Goal: Browse casually: Explore the website without a specific task or goal

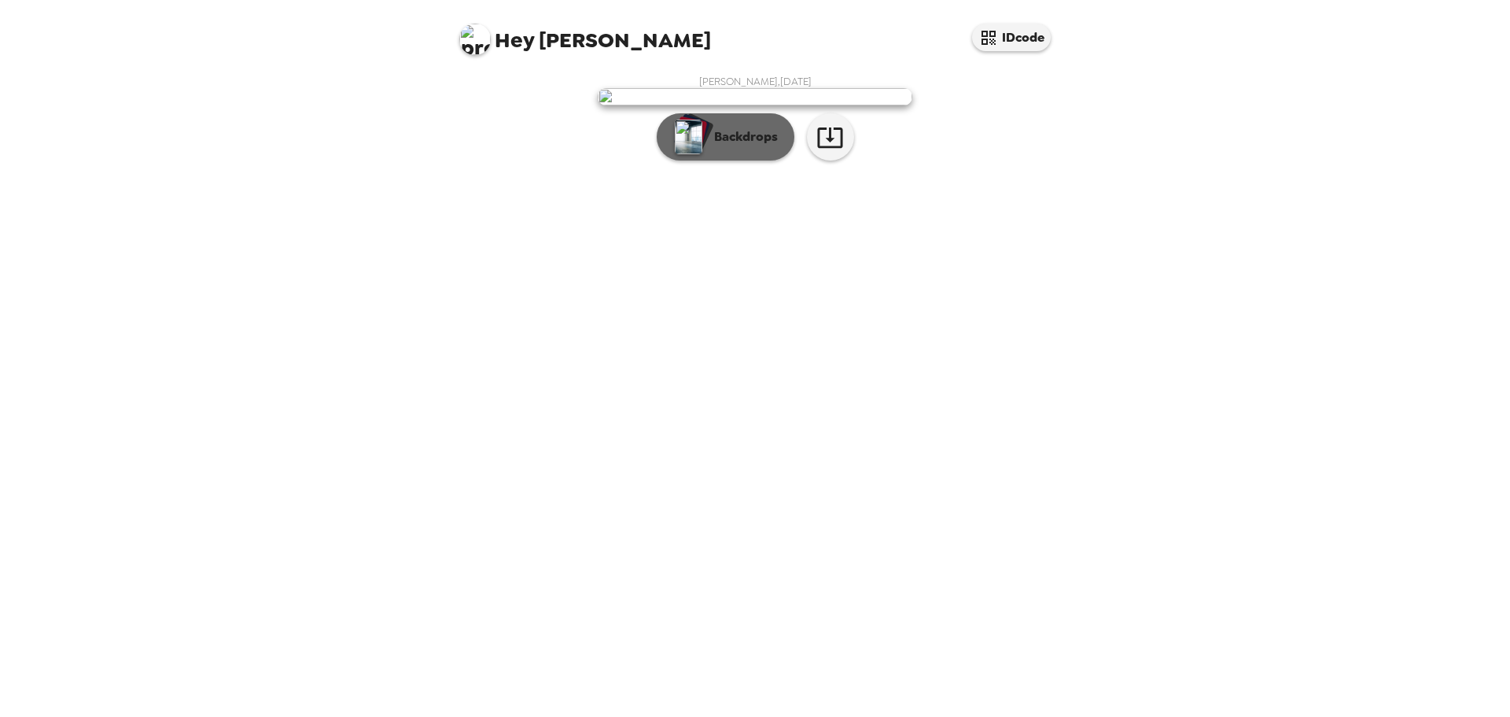
click at [732, 146] on p "Backdrops" at bounding box center [742, 136] width 72 height 19
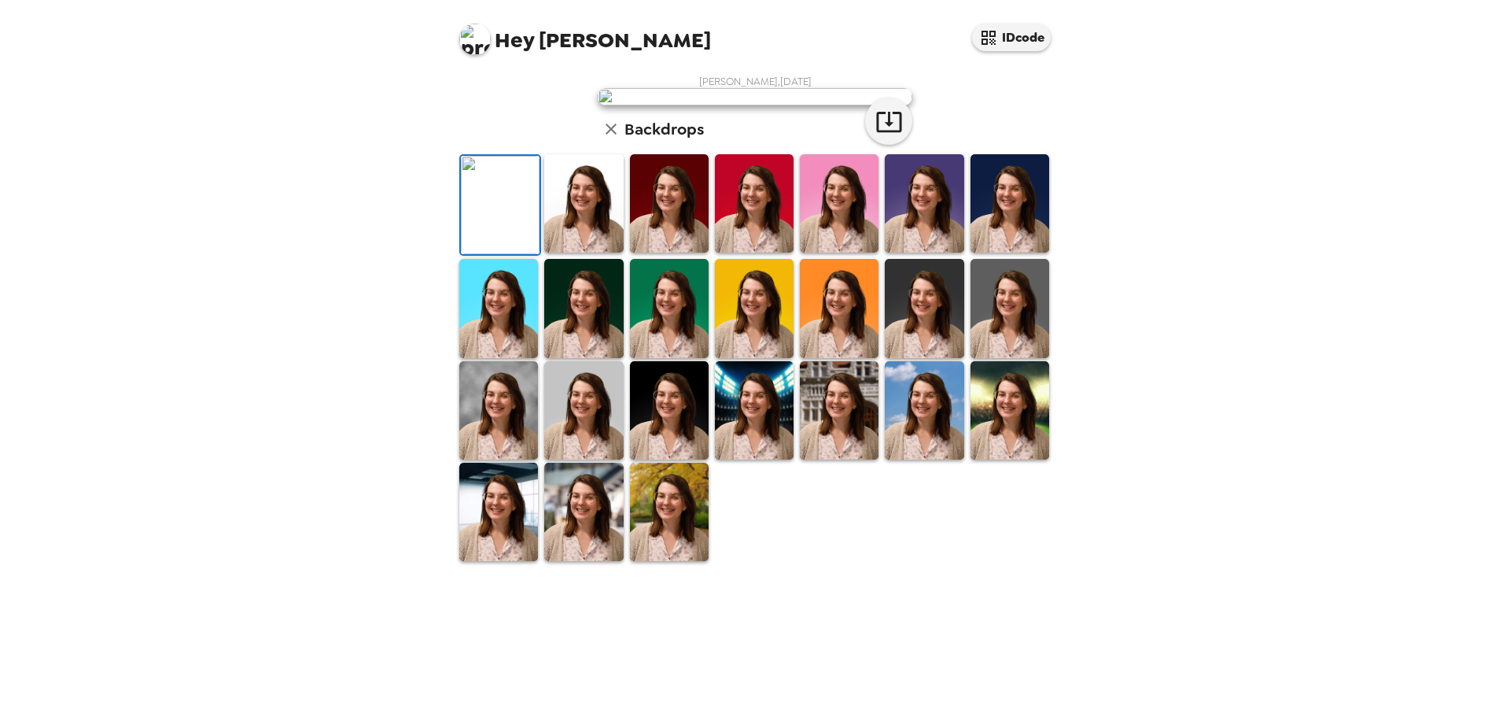
scroll to position [238, 0]
click at [850, 459] on img at bounding box center [839, 410] width 79 height 98
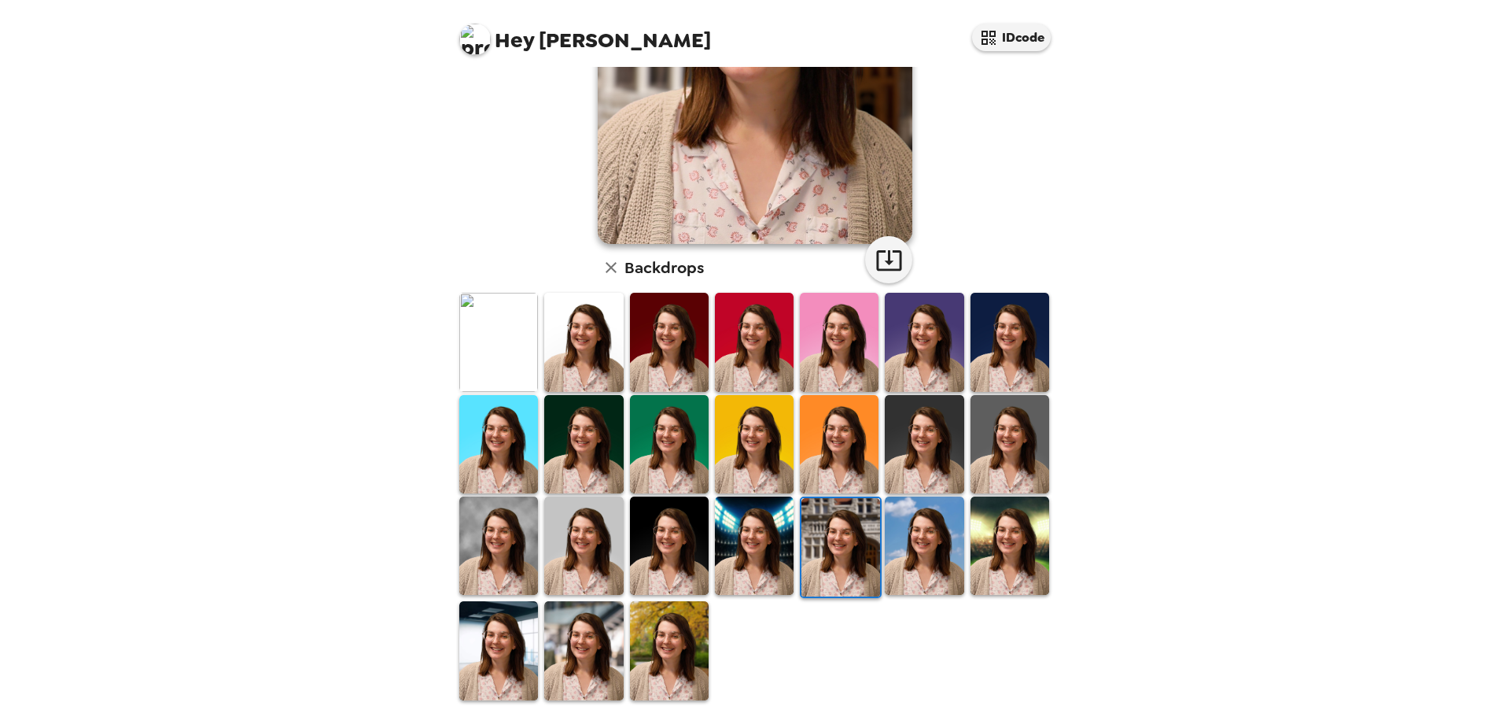
click at [654, 443] on img at bounding box center [669, 444] width 79 height 98
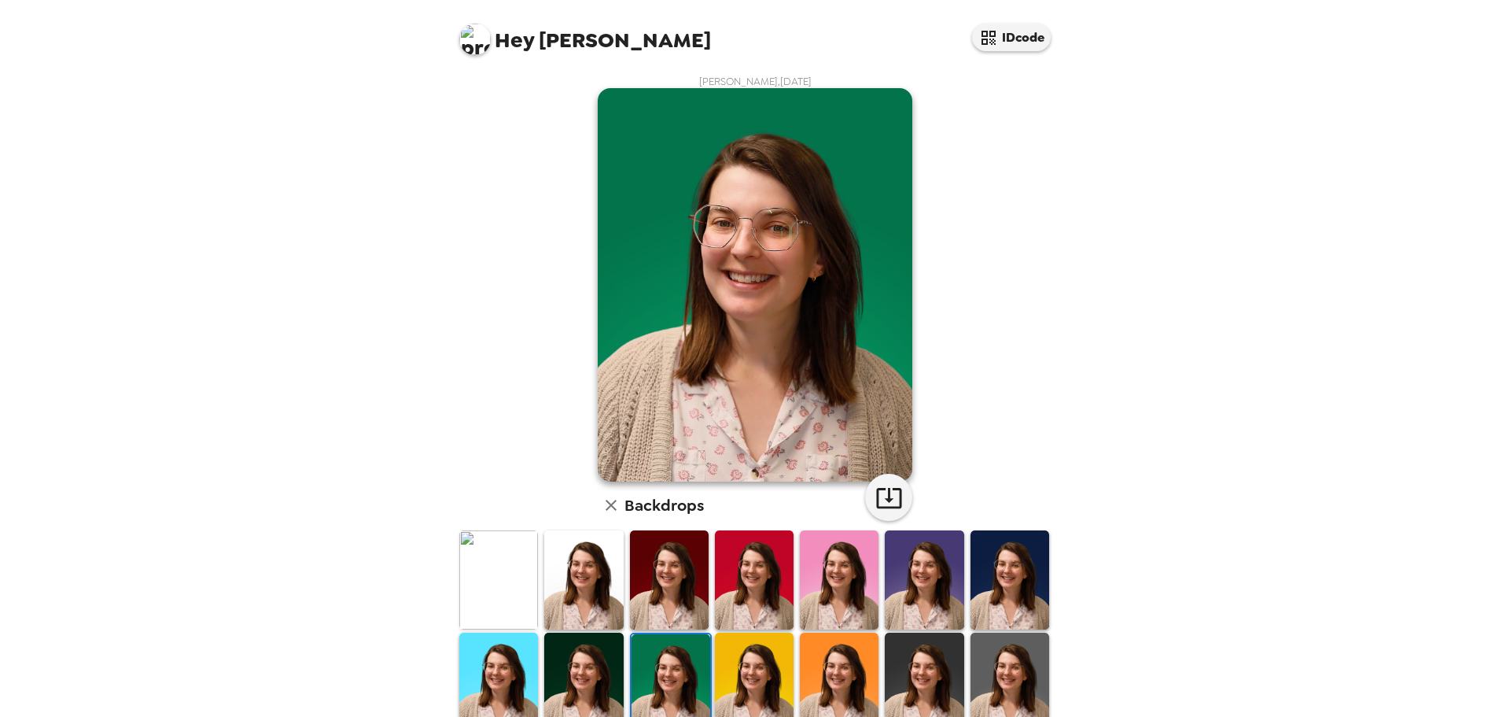
scroll to position [131, 0]
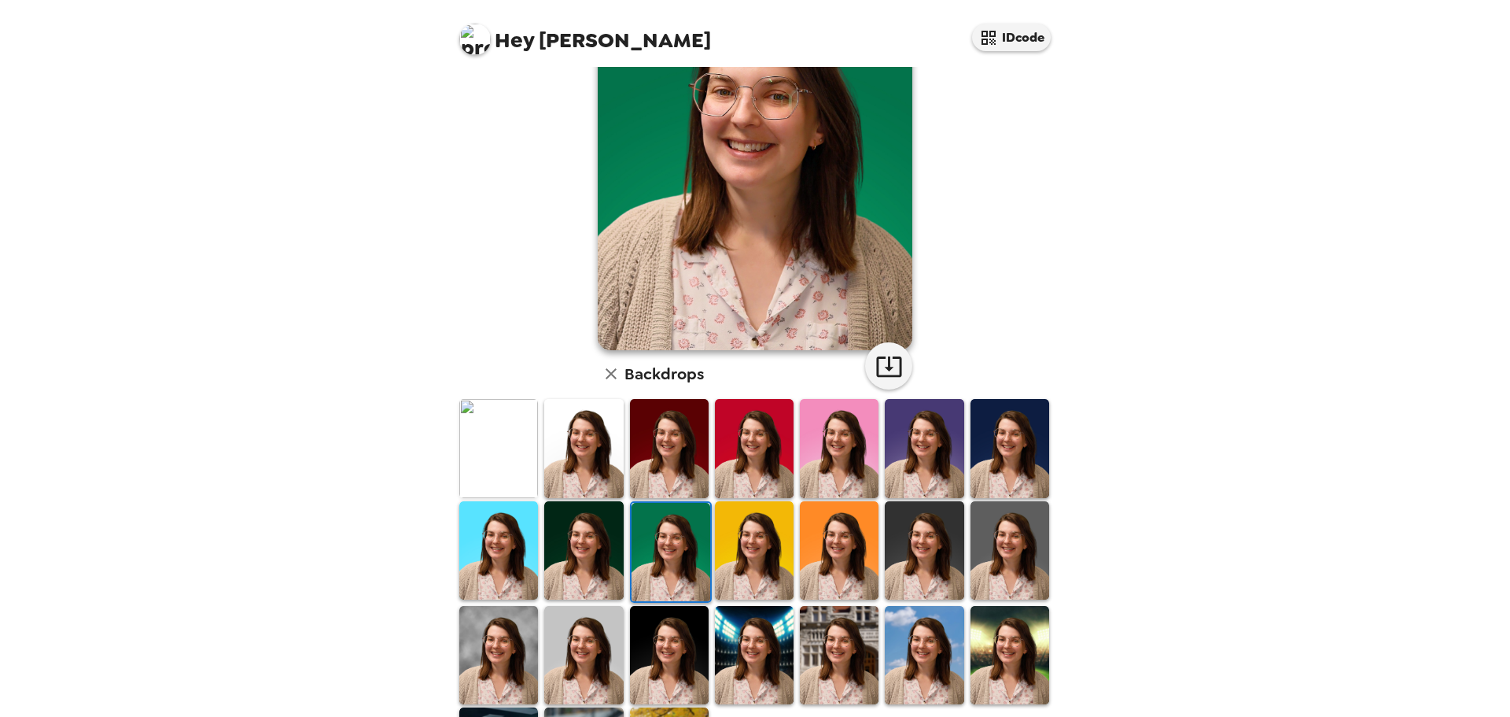
drag, startPoint x: 489, startPoint y: 631, endPoint x: 328, endPoint y: 444, distance: 246.5
click at [489, 632] on img at bounding box center [498, 655] width 79 height 98
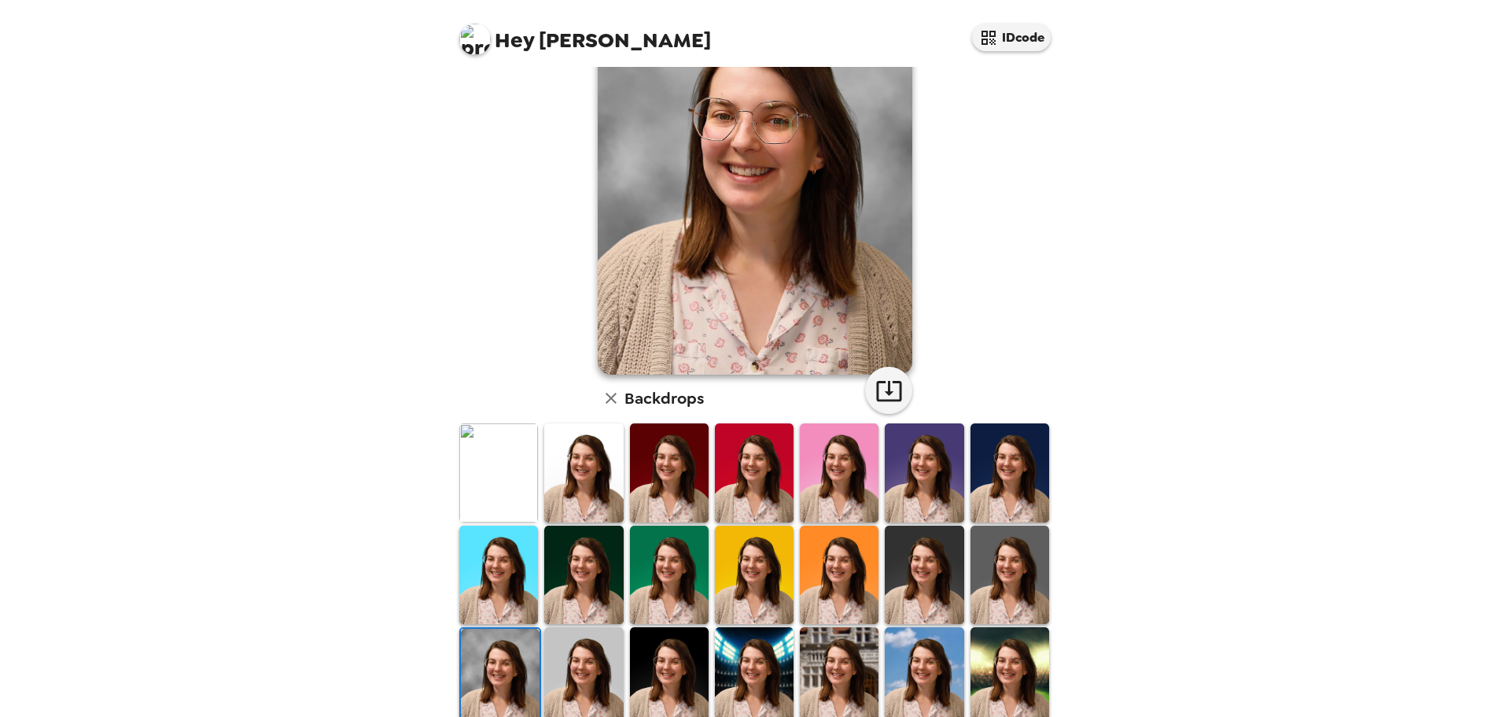
scroll to position [238, 0]
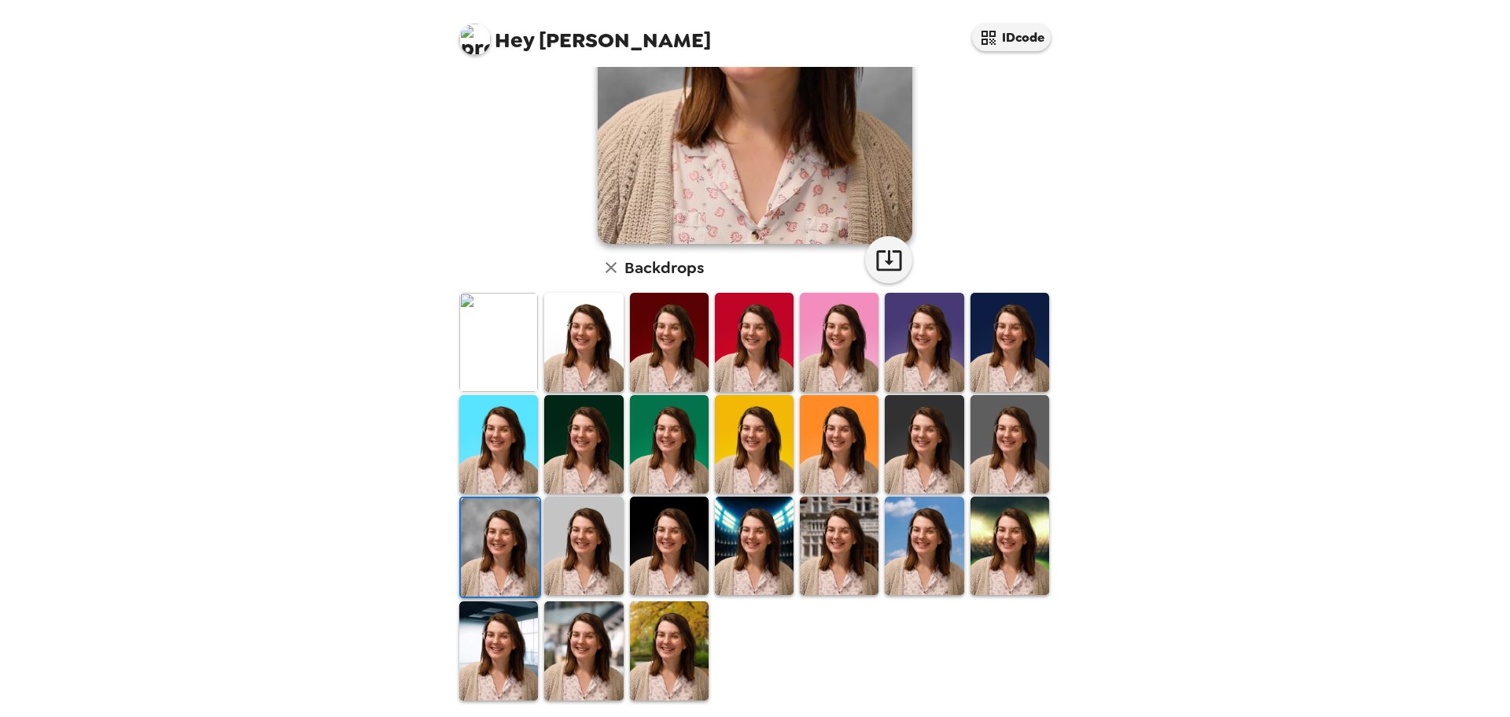
click at [597, 620] on img at bounding box center [583, 650] width 79 height 98
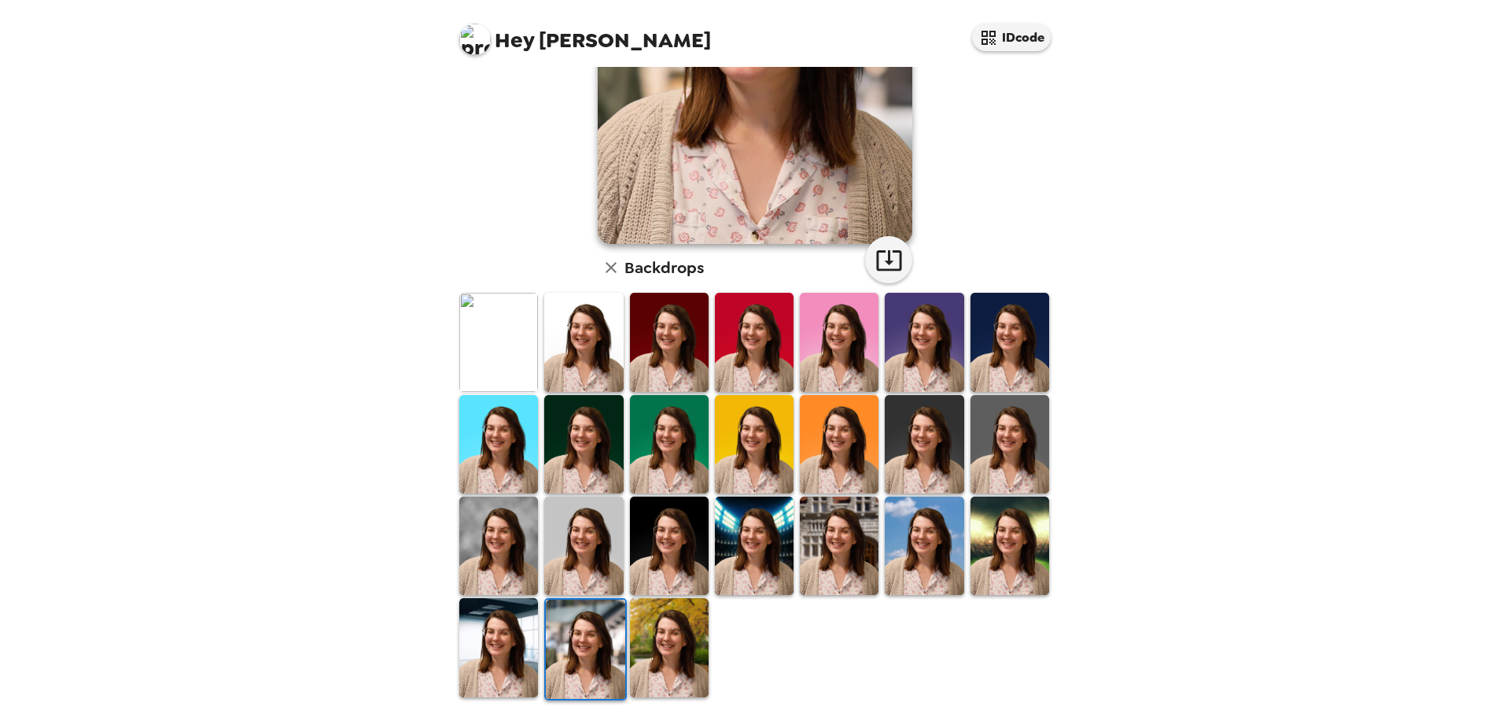
click at [646, 657] on img at bounding box center [669, 647] width 79 height 98
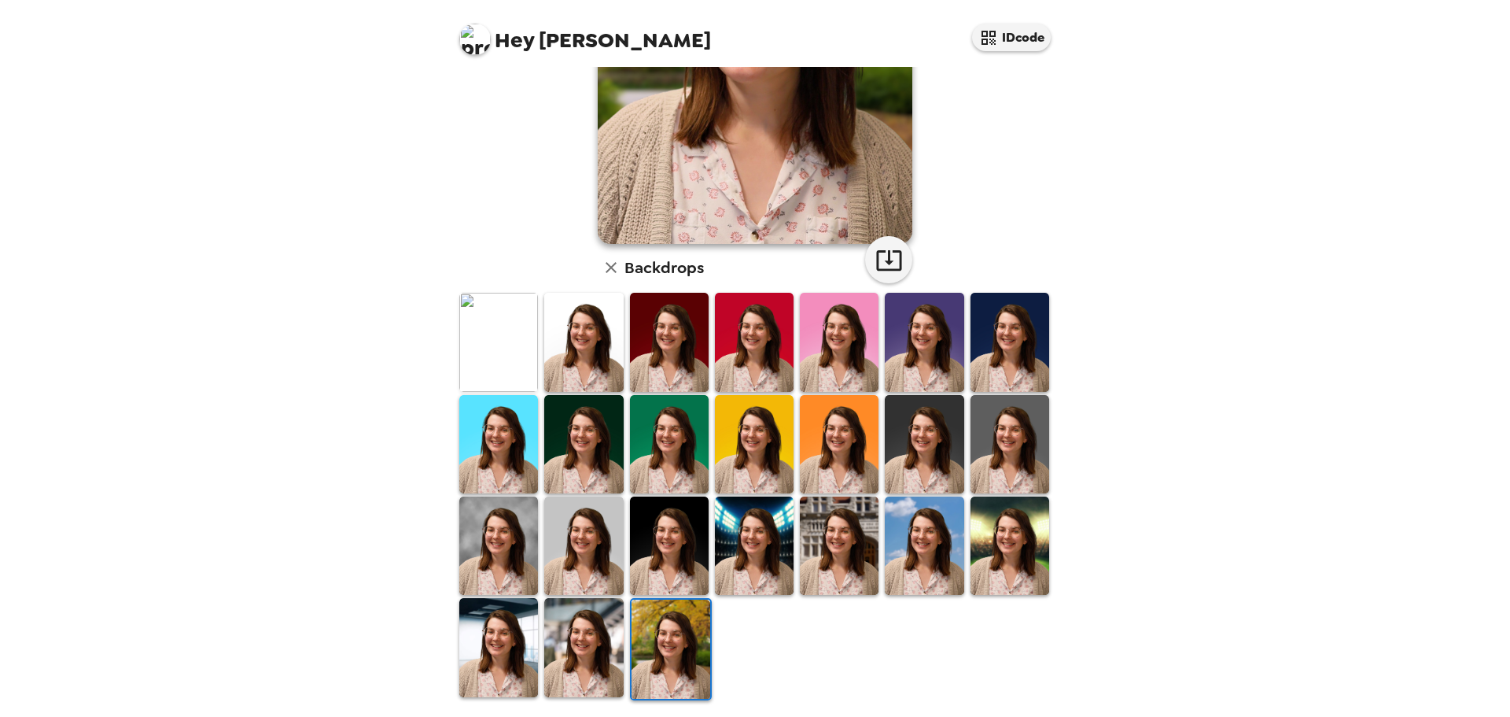
click at [766, 441] on img at bounding box center [754, 444] width 79 height 98
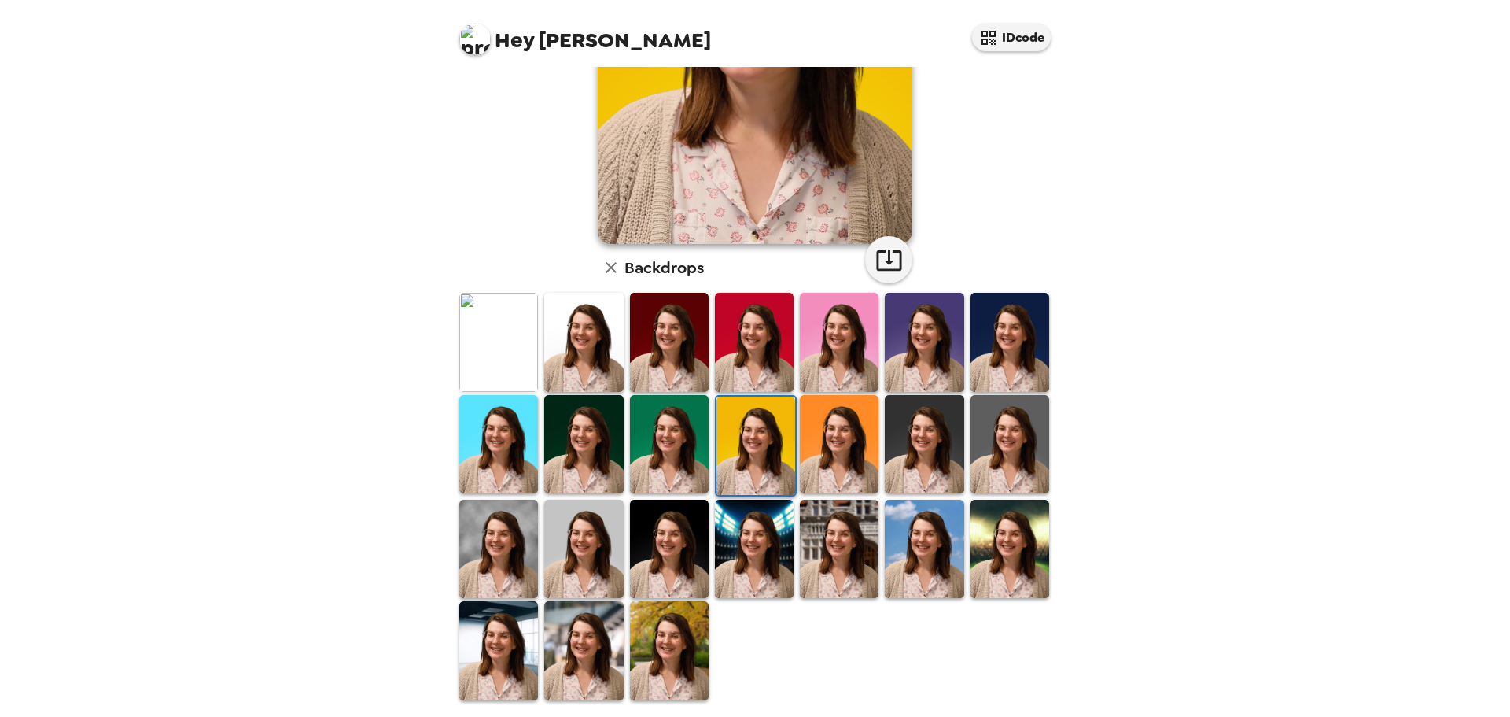
click at [603, 453] on img at bounding box center [583, 444] width 79 height 98
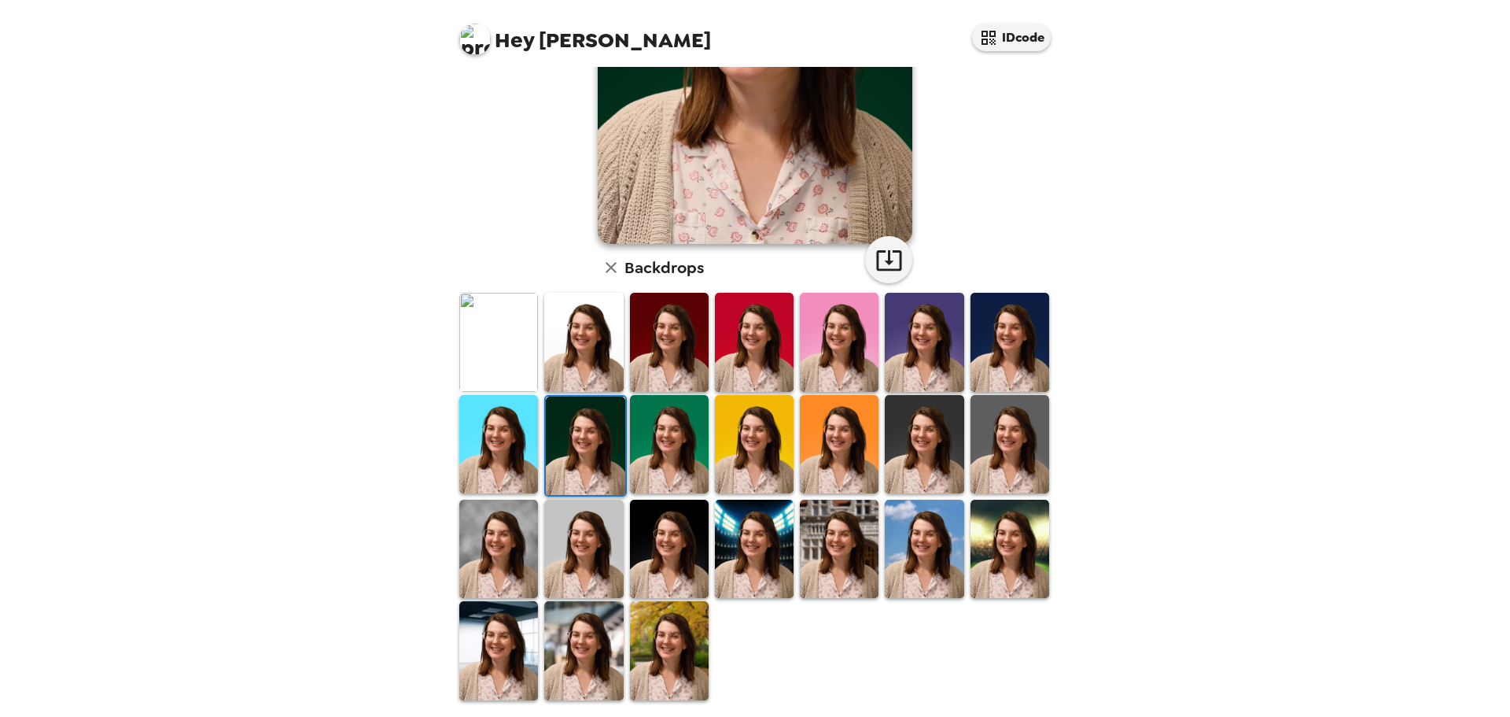
scroll to position [0, 0]
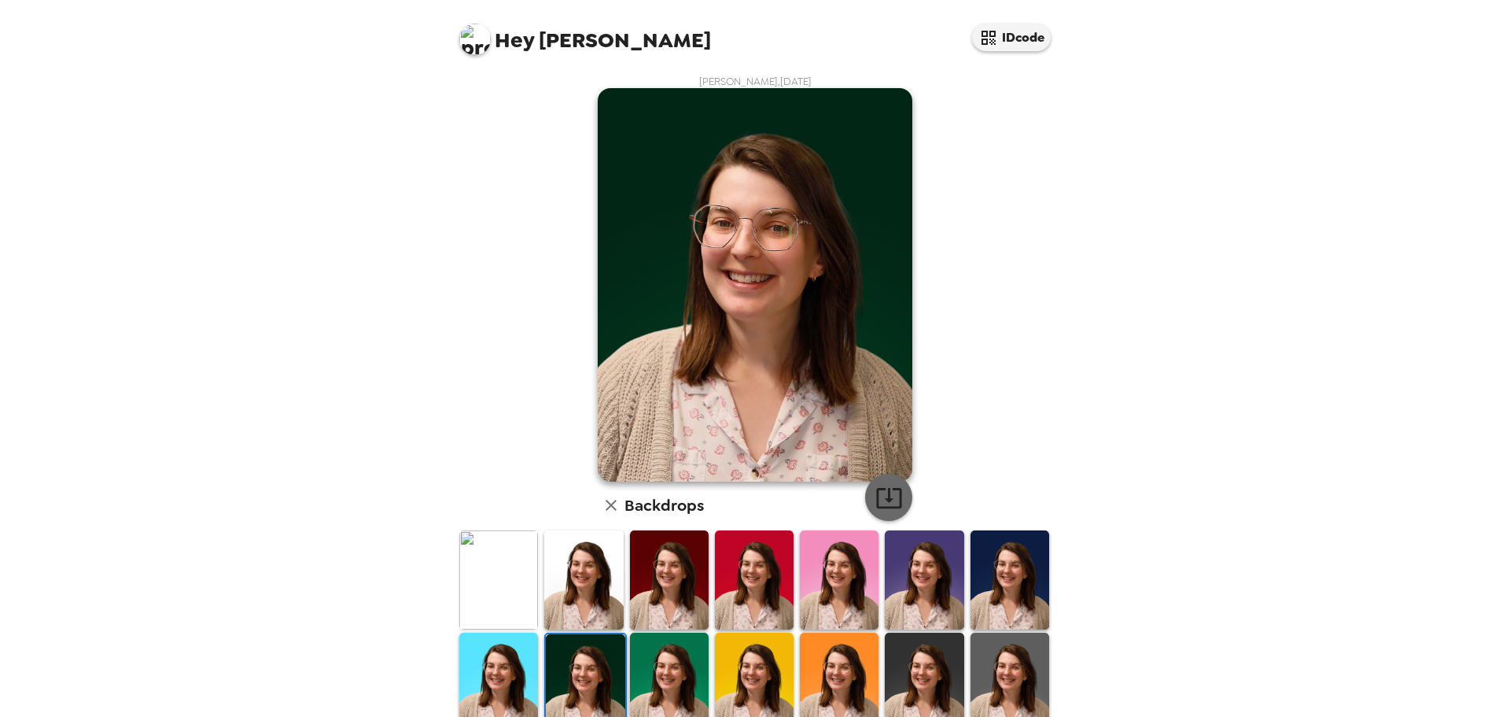
click at [881, 503] on icon "button" at bounding box center [890, 498] width 28 height 28
click at [1011, 592] on img at bounding box center [1010, 579] width 79 height 98
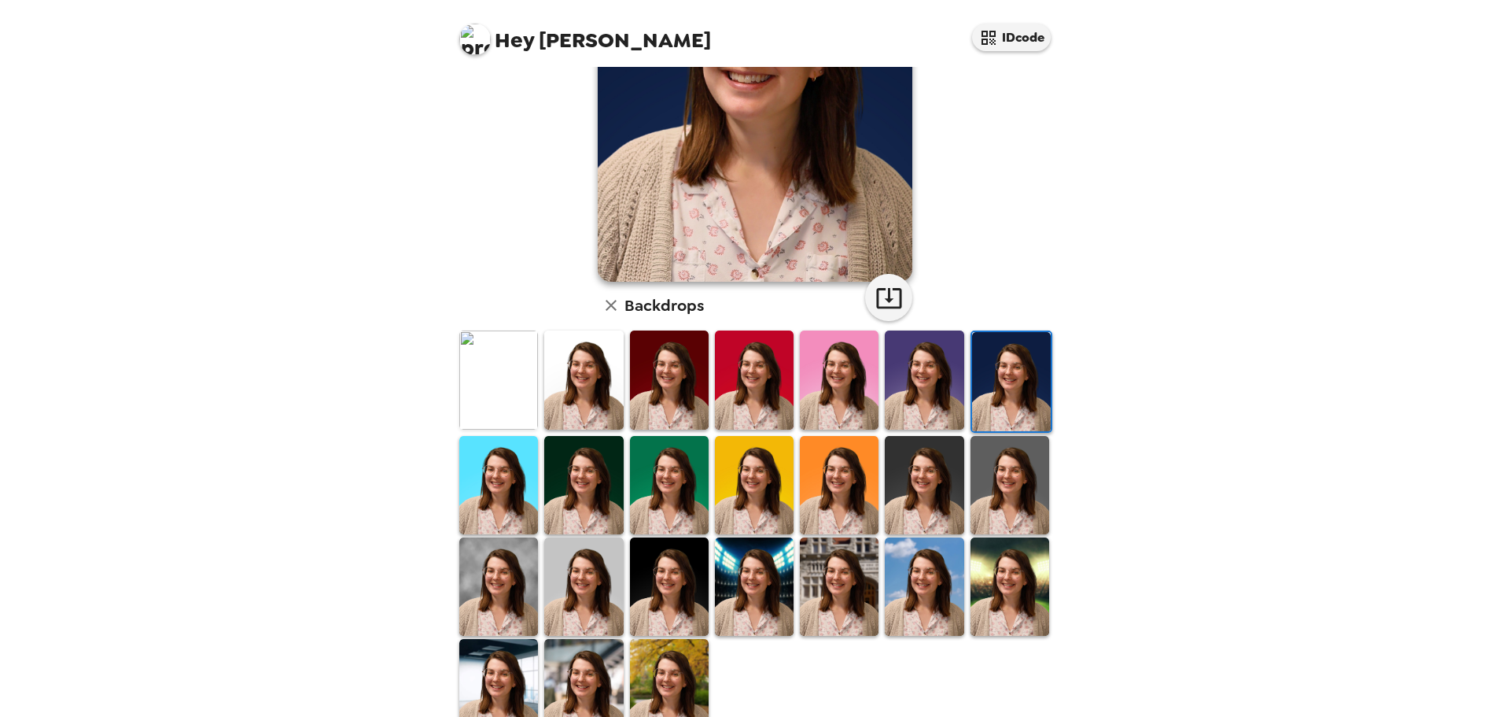
scroll to position [238, 0]
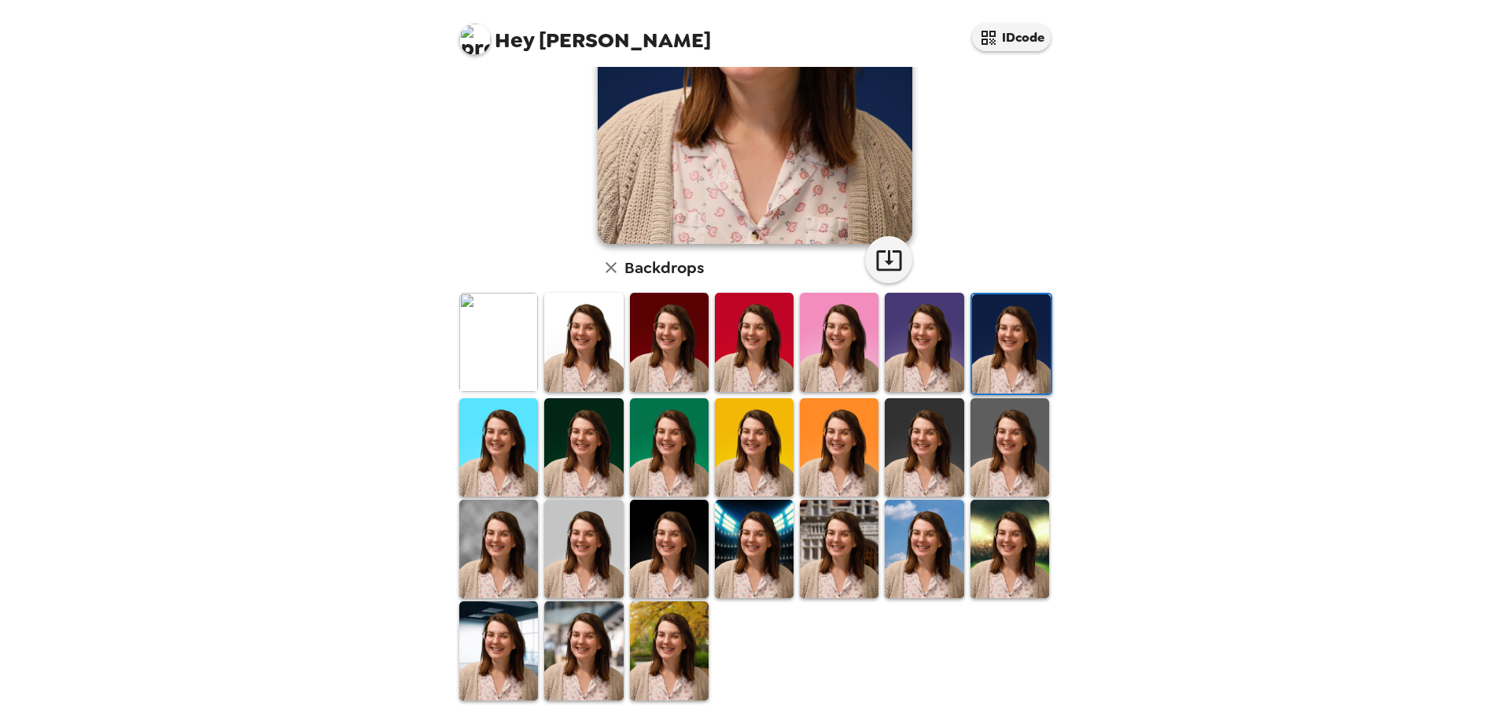
click at [909, 472] on img at bounding box center [924, 447] width 79 height 98
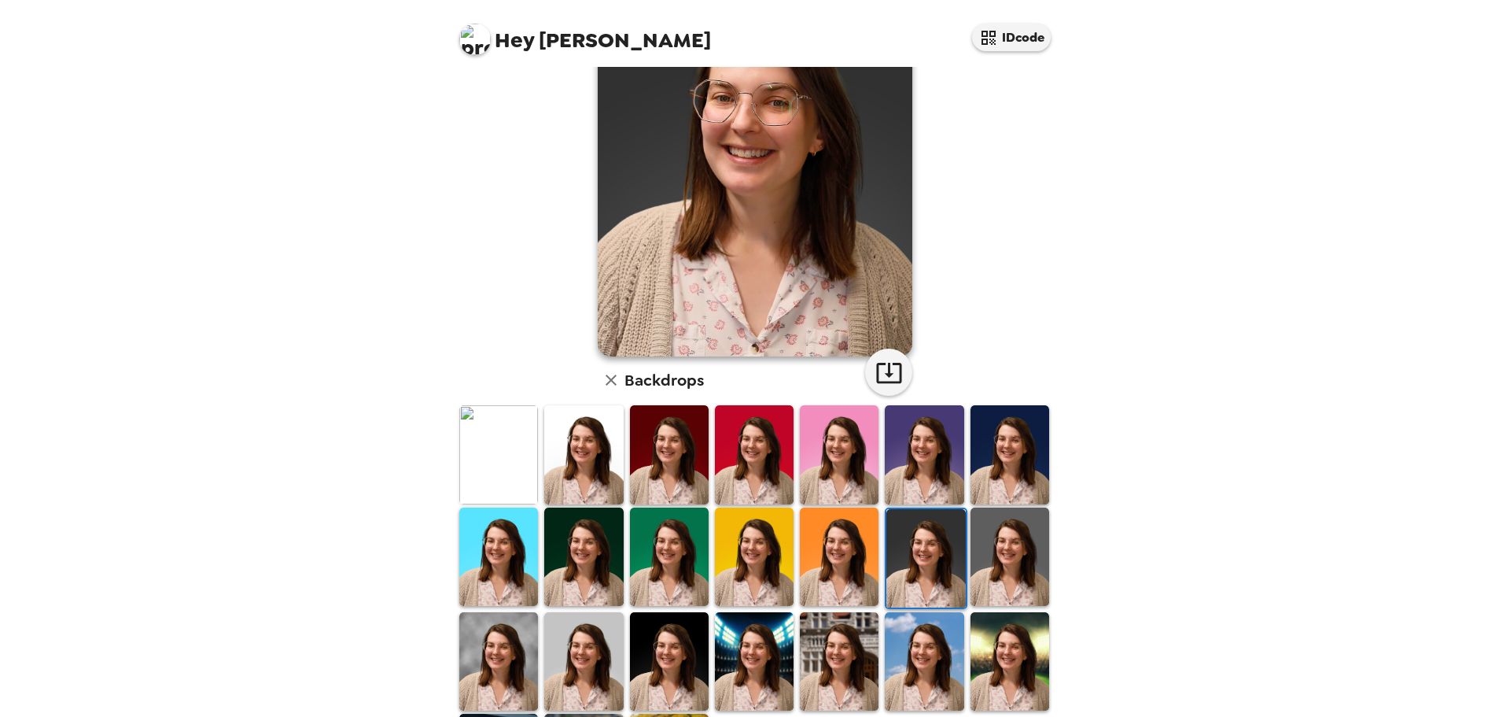
scroll to position [0, 0]
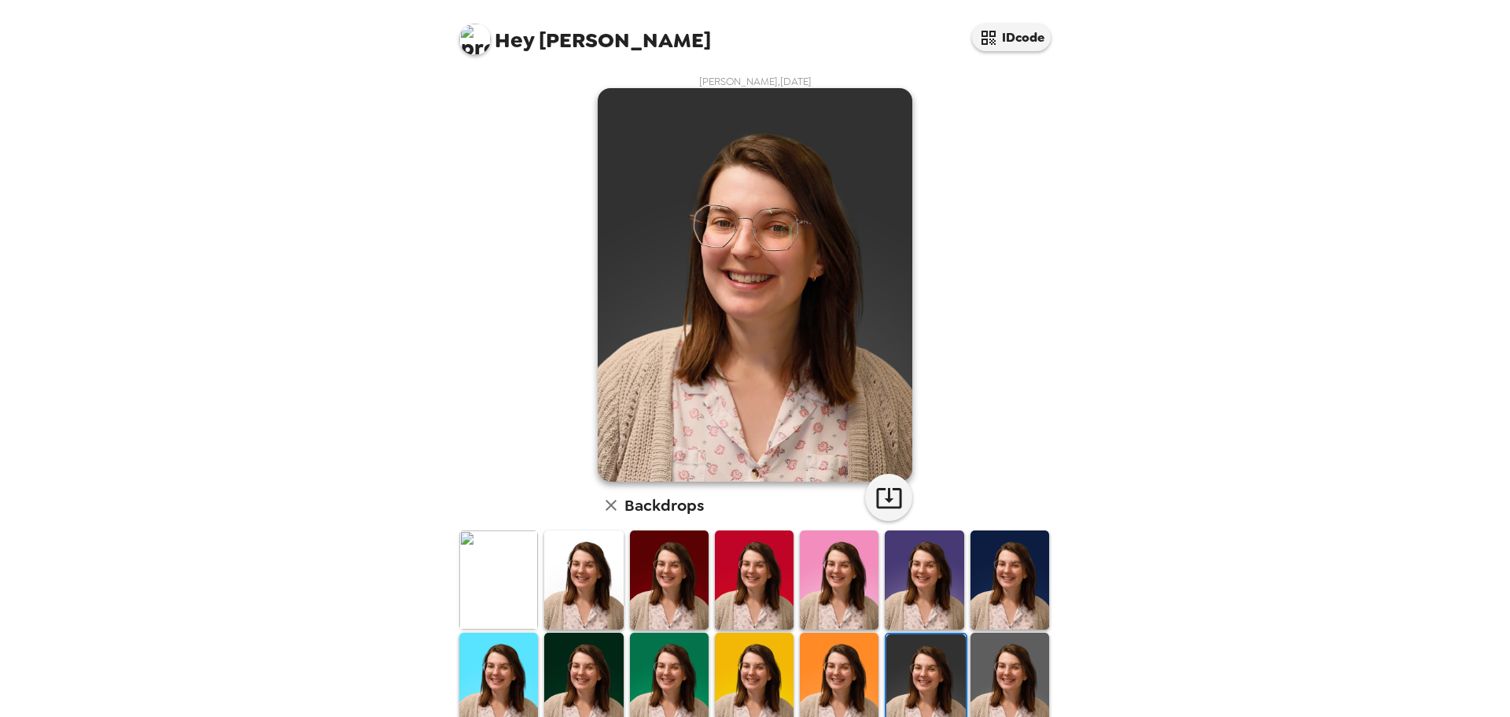
click at [997, 666] on img at bounding box center [1010, 681] width 79 height 98
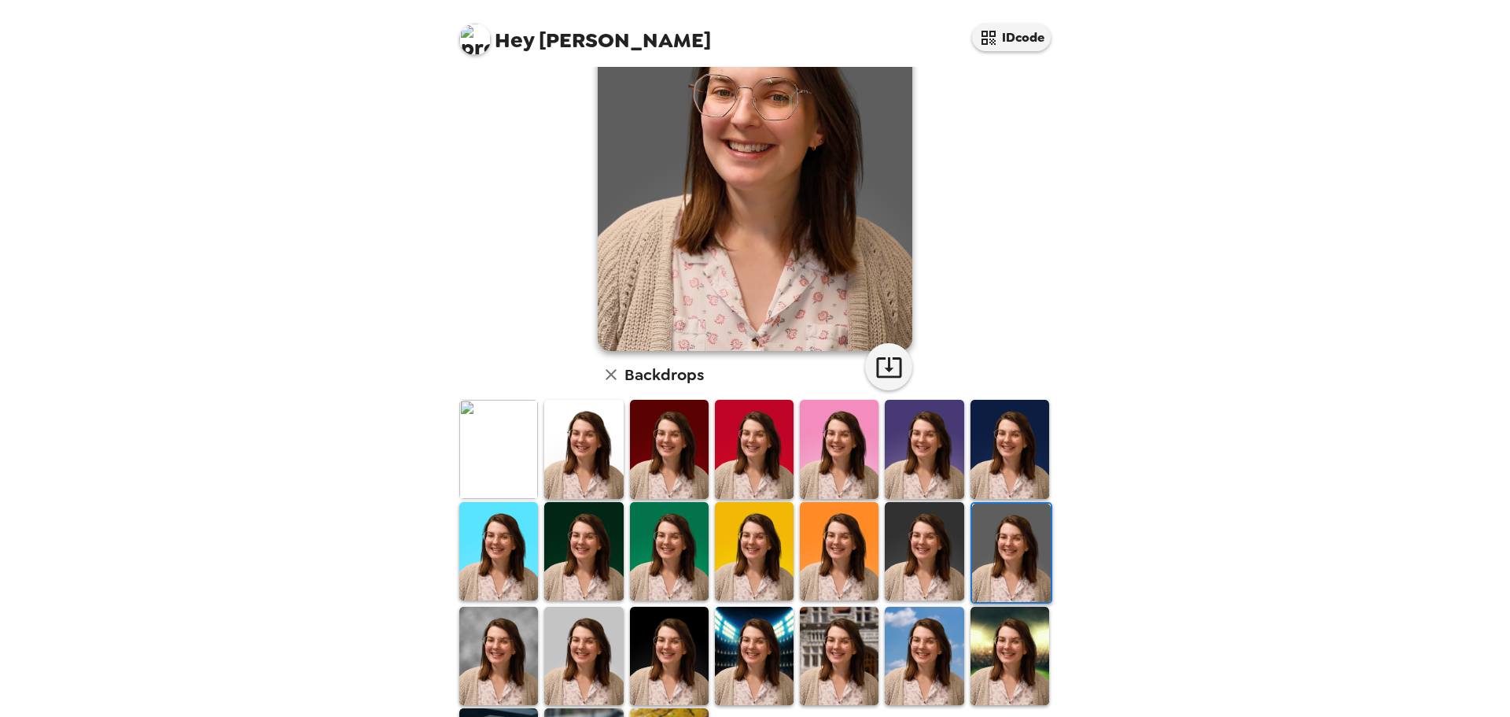
scroll to position [238, 0]
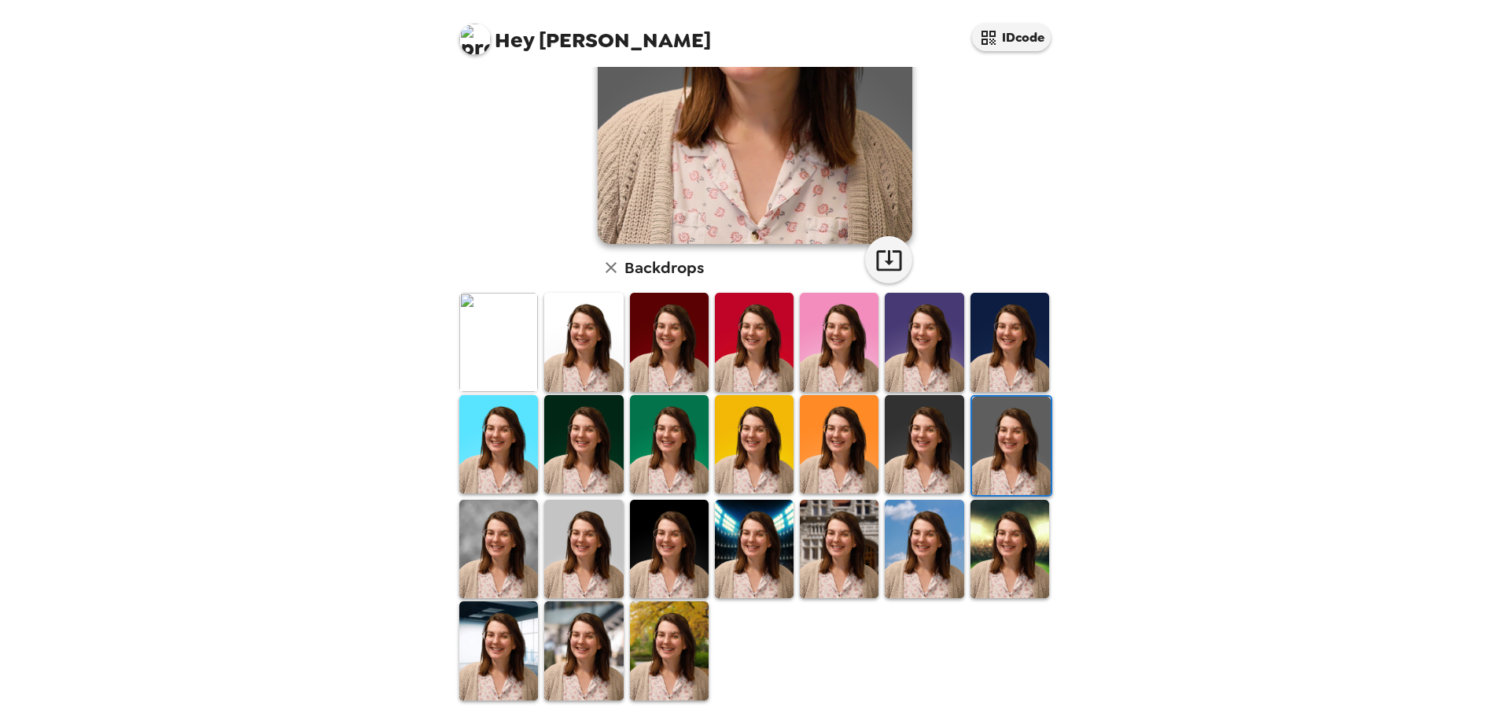
click at [505, 653] on img at bounding box center [498, 650] width 79 height 98
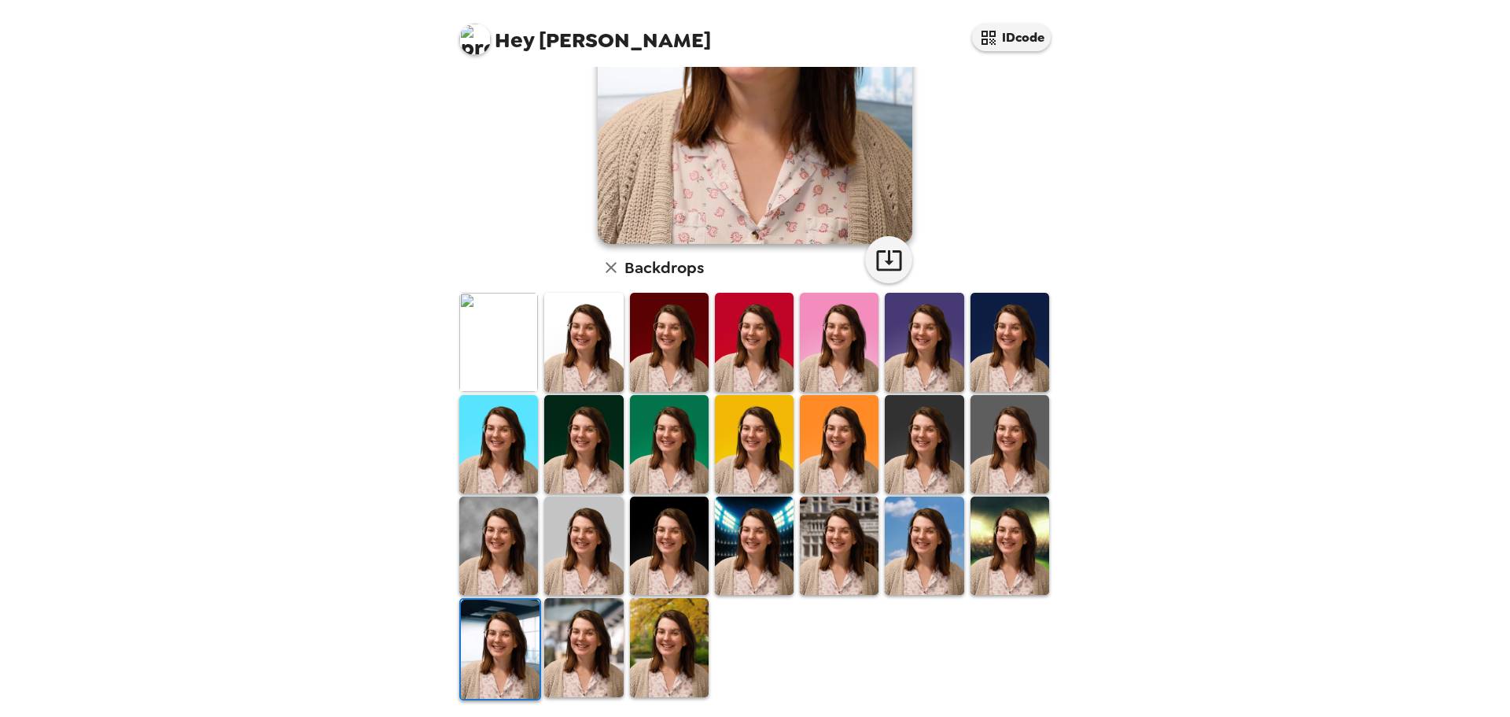
click at [684, 637] on img at bounding box center [669, 647] width 79 height 98
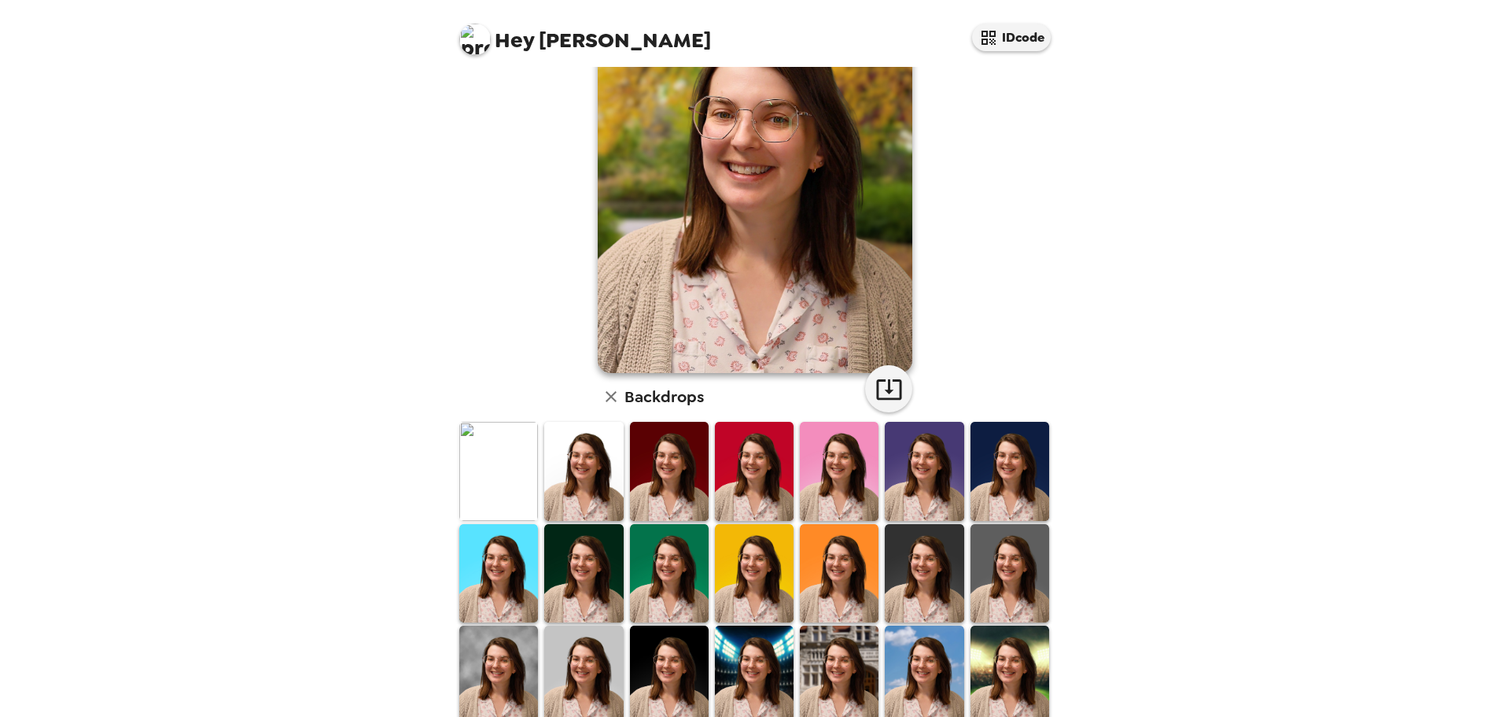
scroll to position [0, 0]
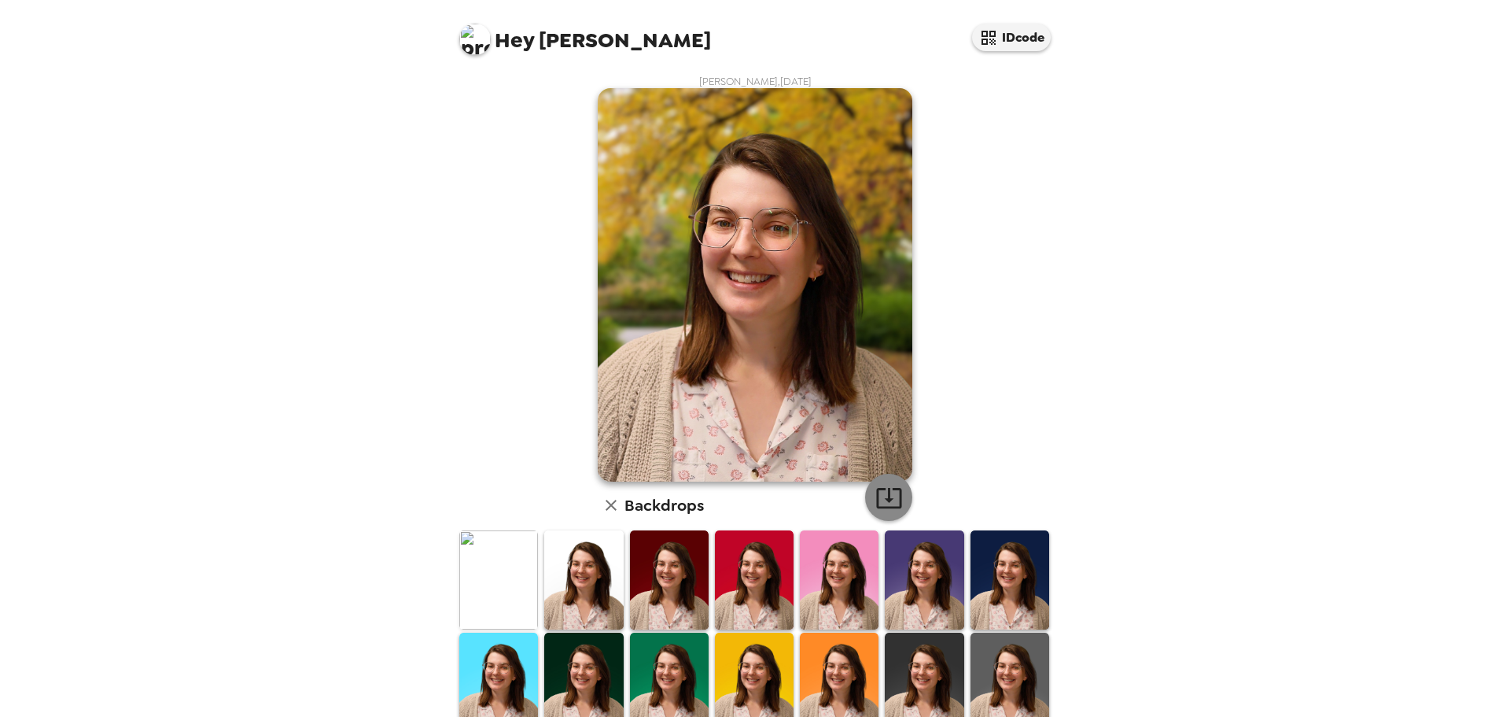
click at [881, 516] on button "button" at bounding box center [888, 497] width 47 height 47
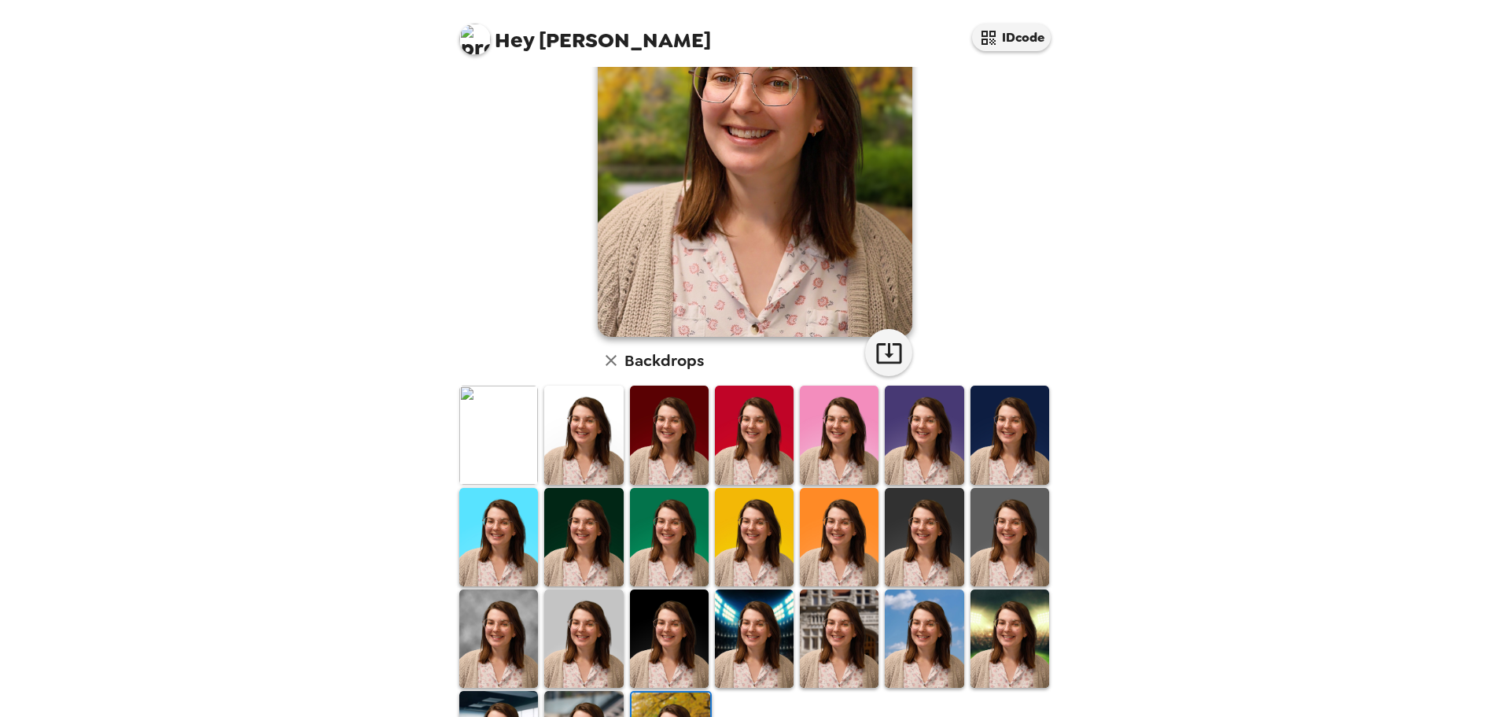
scroll to position [238, 0]
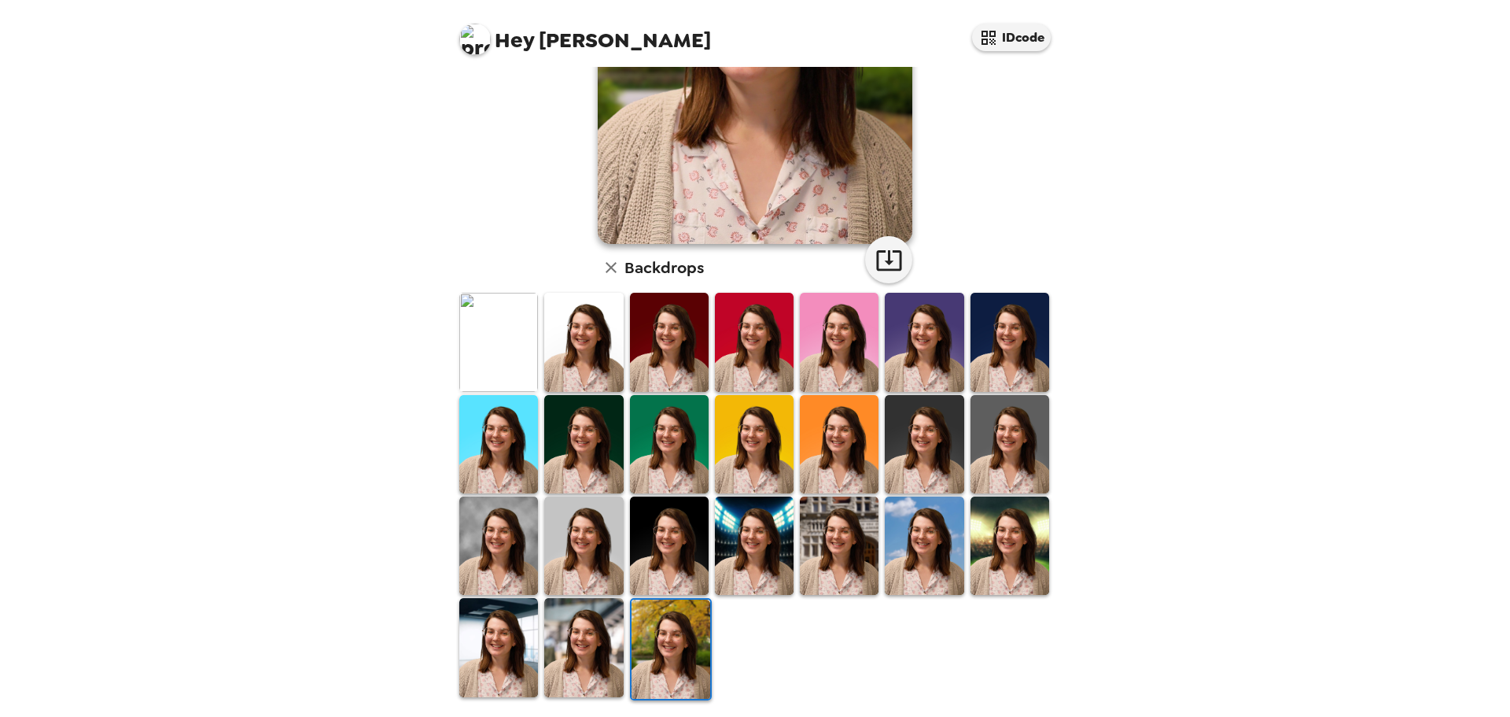
drag, startPoint x: 686, startPoint y: 566, endPoint x: 361, endPoint y: 485, distance: 334.8
click at [686, 566] on img at bounding box center [669, 545] width 79 height 98
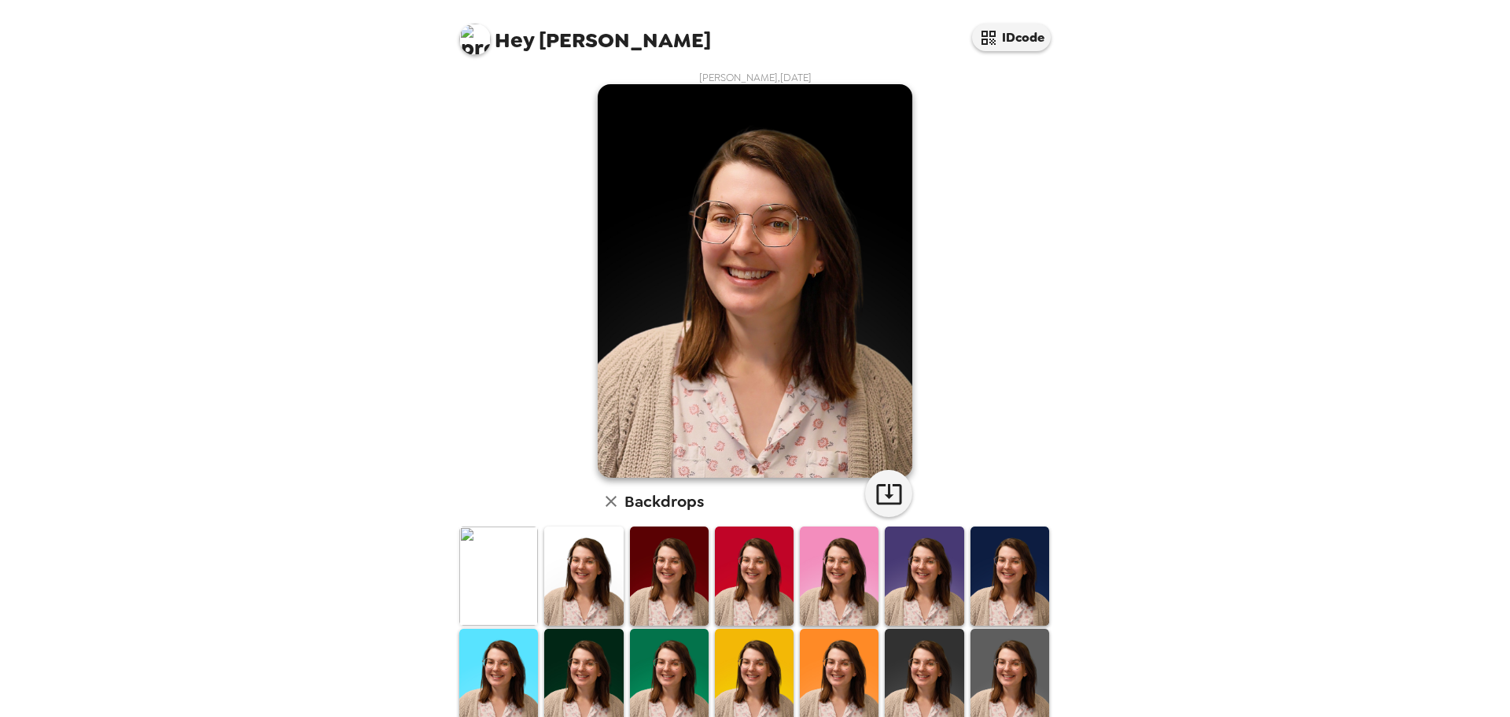
scroll to position [0, 0]
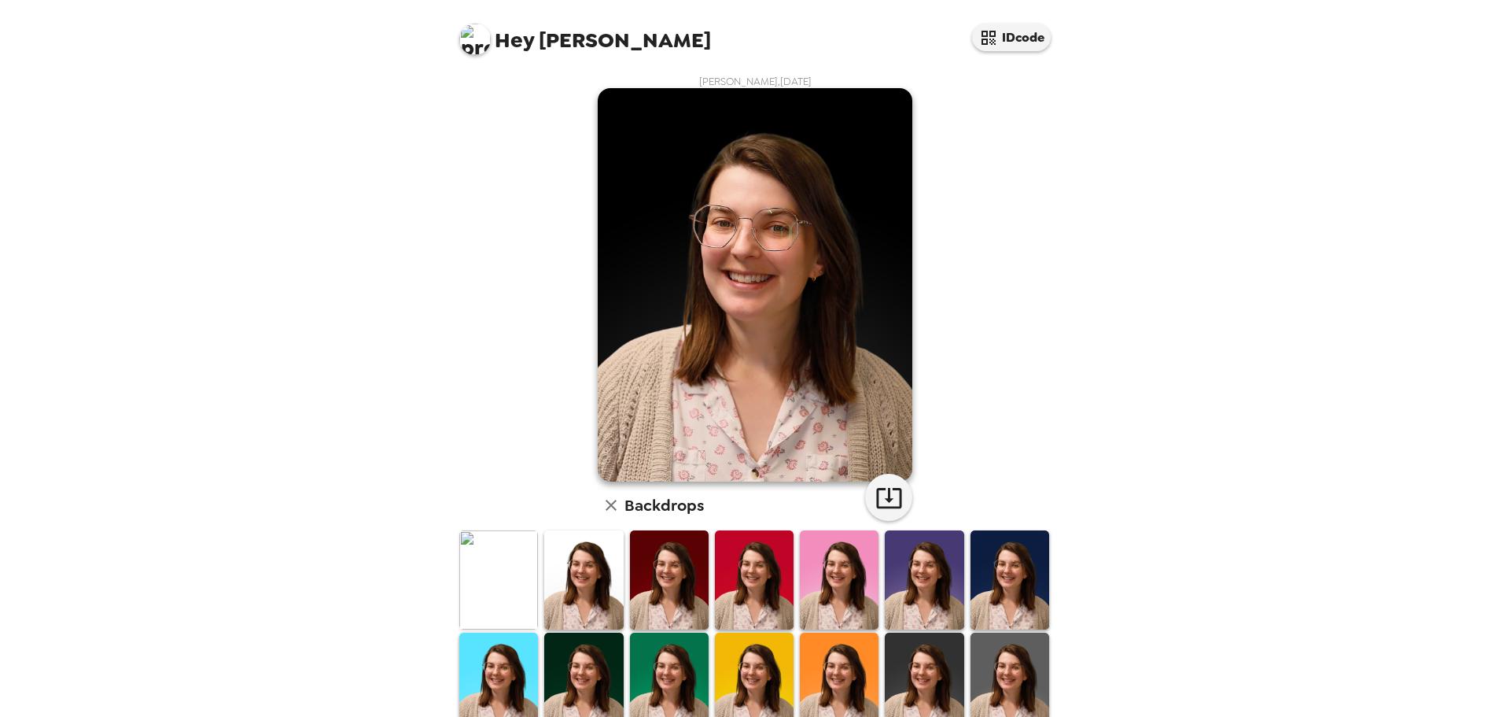
click at [489, 545] on img at bounding box center [498, 579] width 79 height 98
